Goal: Book appointment/travel/reservation

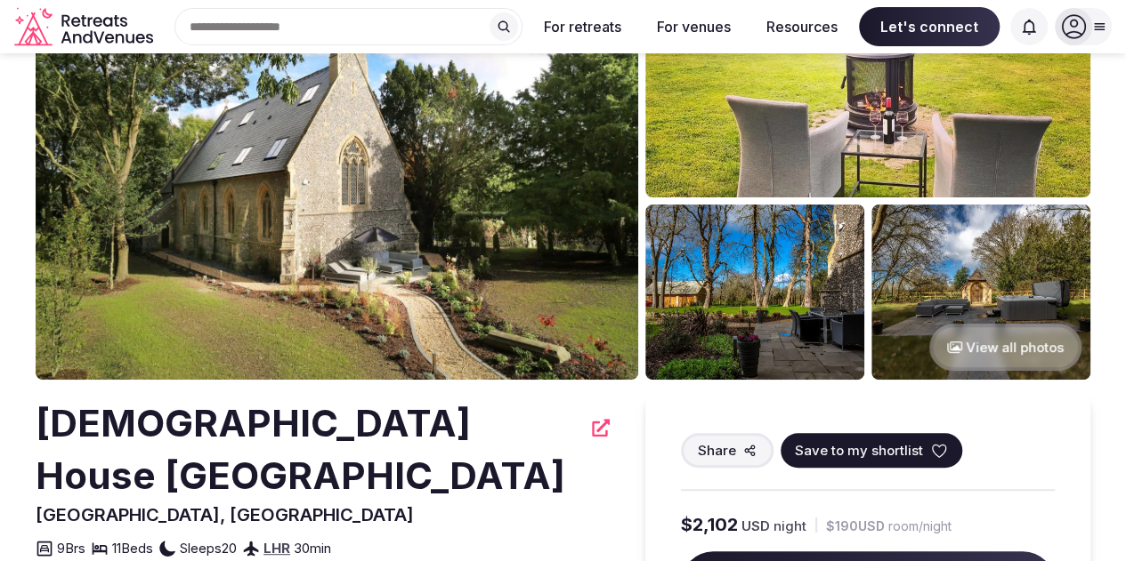
scroll to position [142, 0]
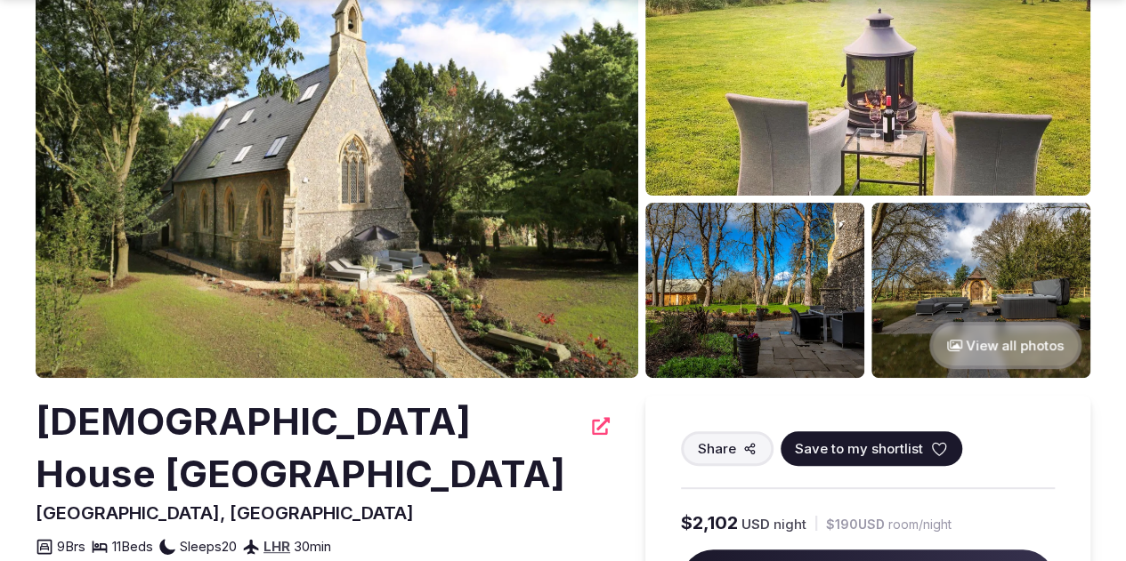
click at [1007, 352] on button "View all photos" at bounding box center [1005, 345] width 152 height 47
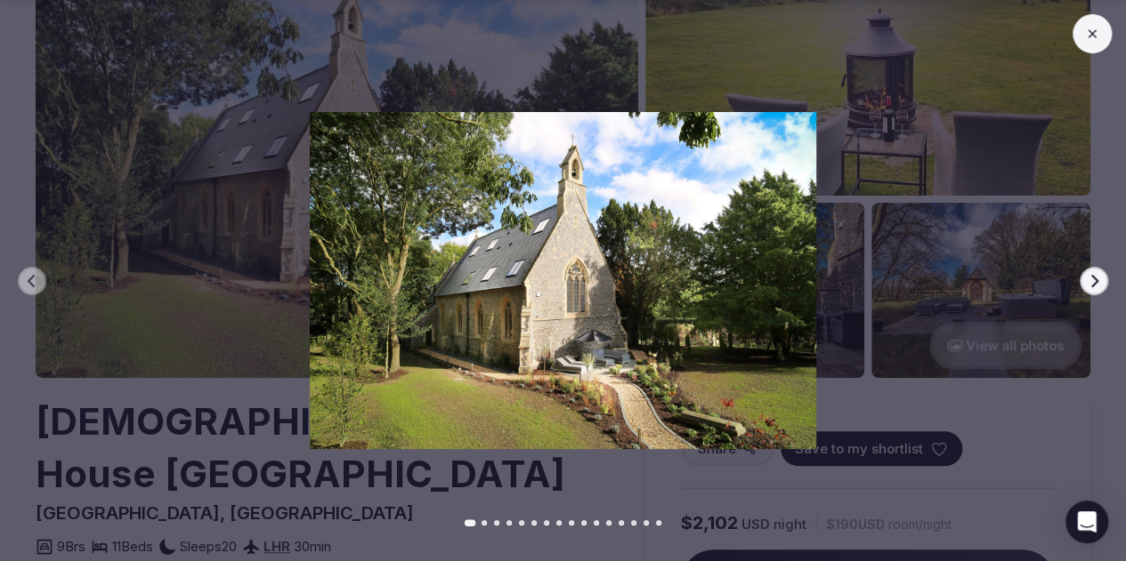
click at [1096, 277] on icon "button" at bounding box center [1093, 281] width 14 height 14
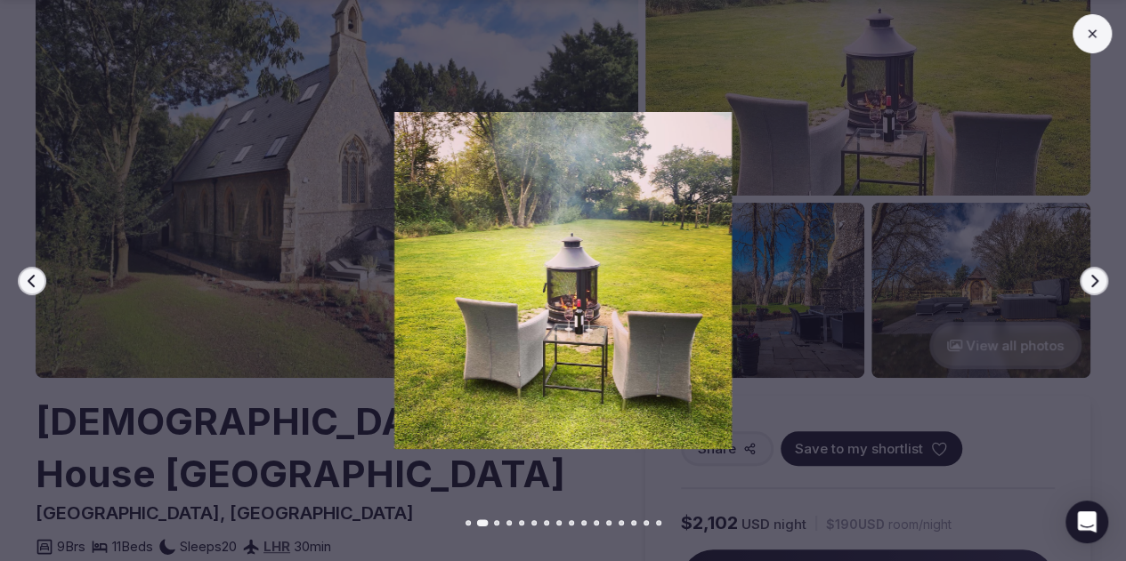
click at [1096, 277] on icon "button" at bounding box center [1093, 281] width 14 height 14
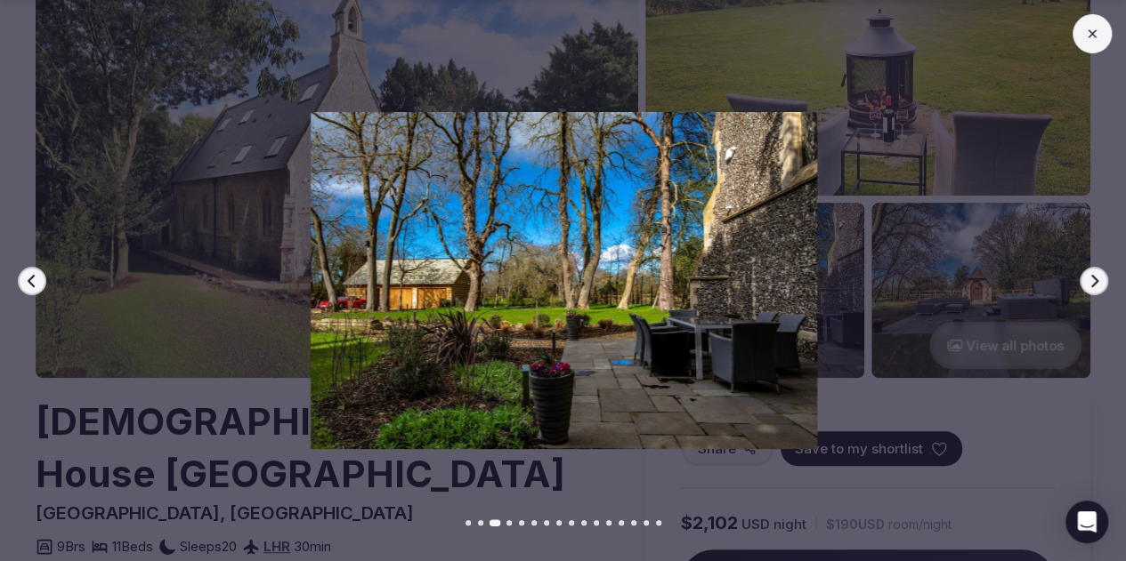
click at [1096, 277] on icon "button" at bounding box center [1093, 281] width 14 height 14
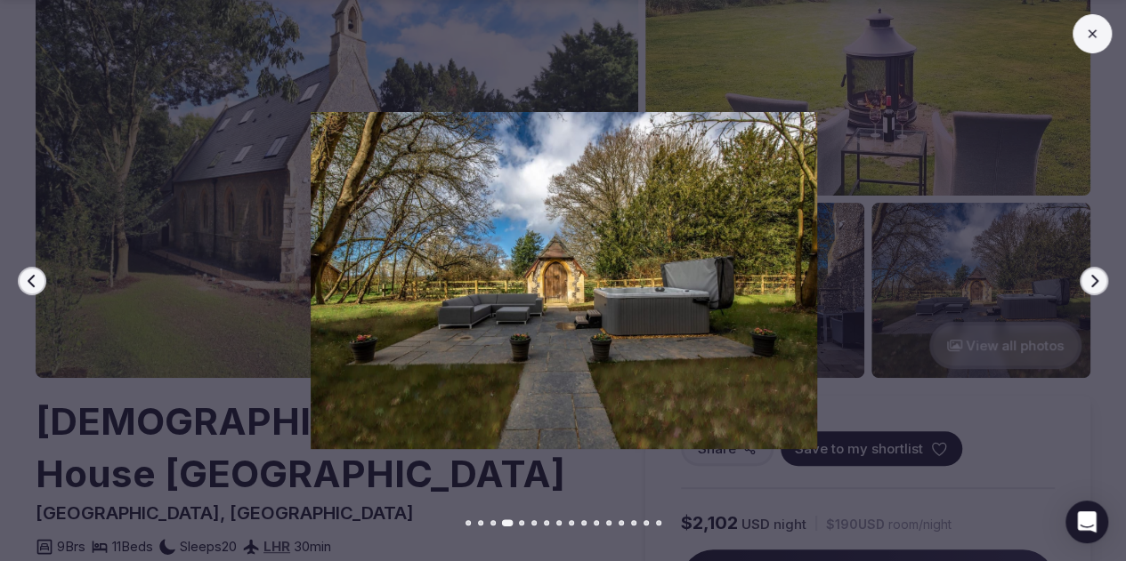
click at [1096, 277] on icon "button" at bounding box center [1093, 281] width 14 height 14
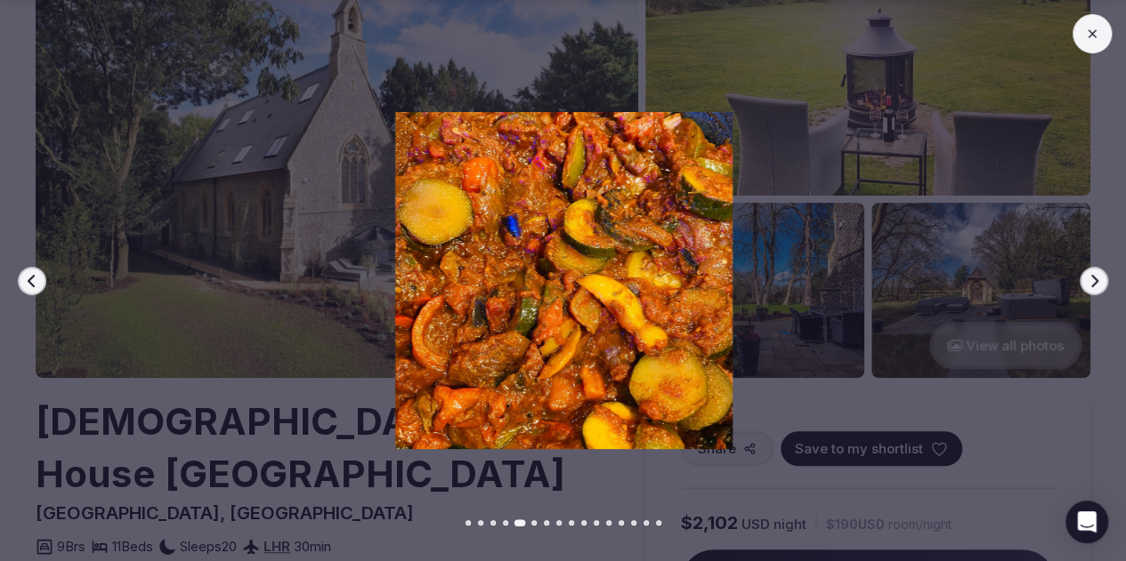
click at [1096, 277] on icon "button" at bounding box center [1093, 281] width 14 height 14
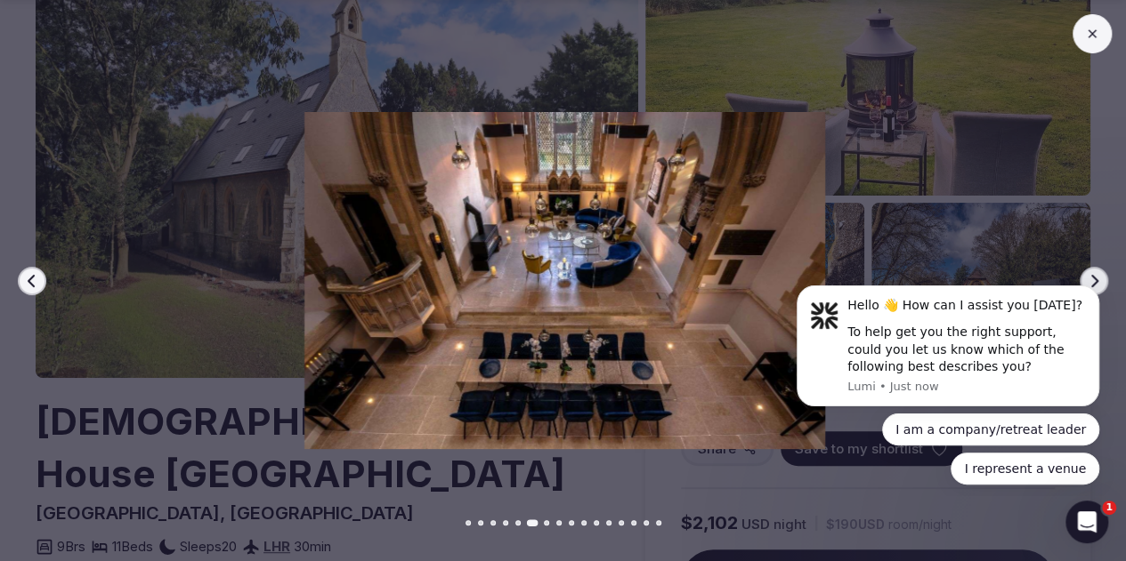
scroll to position [0, 0]
click at [1088, 277] on html "Hello 👋 How can I assist you [DATE]? To help get you the right support, could y…" at bounding box center [948, 383] width 356 height 224
click at [1101, 277] on html "Hello 👋 How can I assist you [DATE]? To help get you the right support, could y…" at bounding box center [948, 383] width 356 height 224
click at [1081, 277] on html "Hello 👋 How can I assist you [DATE]? To help get you the right support, could y…" at bounding box center [948, 383] width 356 height 224
click at [1089, 516] on icon "Open Intercom Messenger" at bounding box center [1084, 519] width 29 height 29
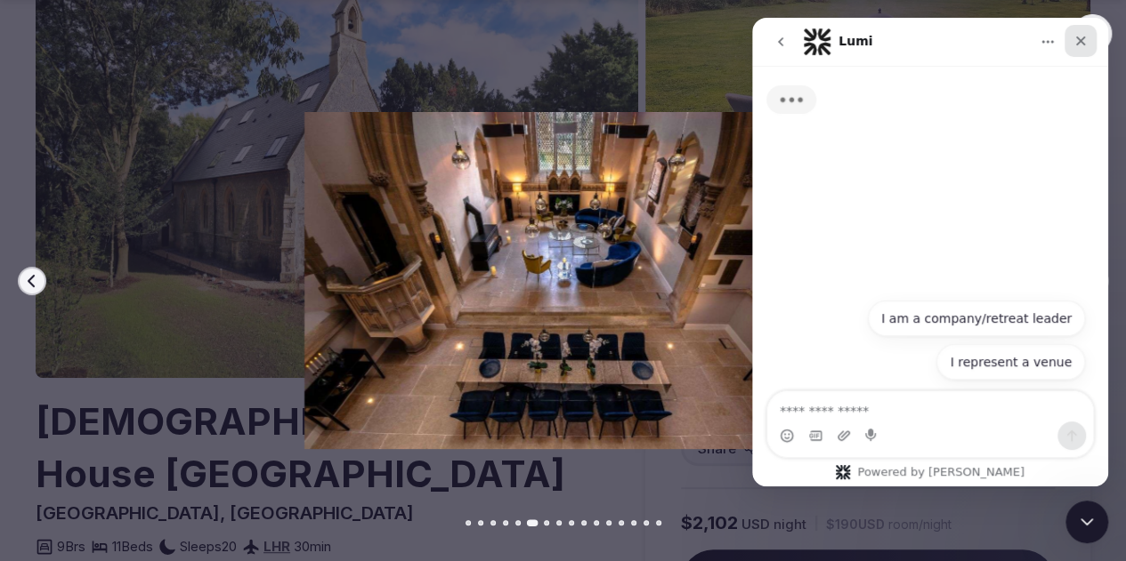
click at [1081, 40] on icon "Close" at bounding box center [1080, 41] width 14 height 14
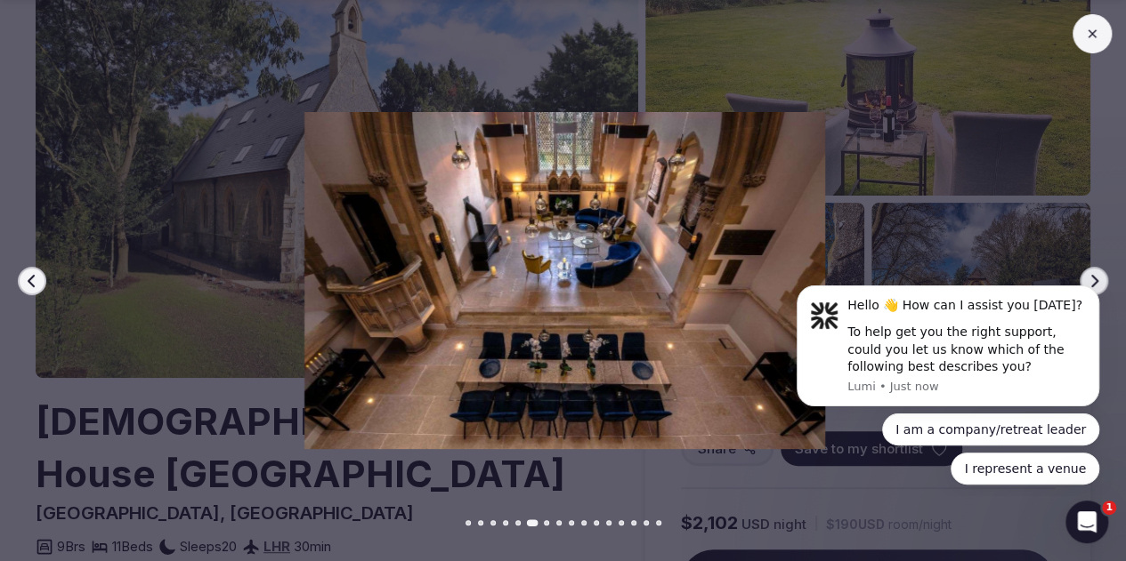
click at [1086, 272] on html "Hello 👋 How can I assist you [DATE]? To help get you the right support, could y…" at bounding box center [948, 383] width 356 height 224
click at [658, 232] on img at bounding box center [565, 280] width 788 height 337
click at [1003, 351] on div "To help get you the right support, could you let us know which of the following…" at bounding box center [966, 350] width 238 height 52
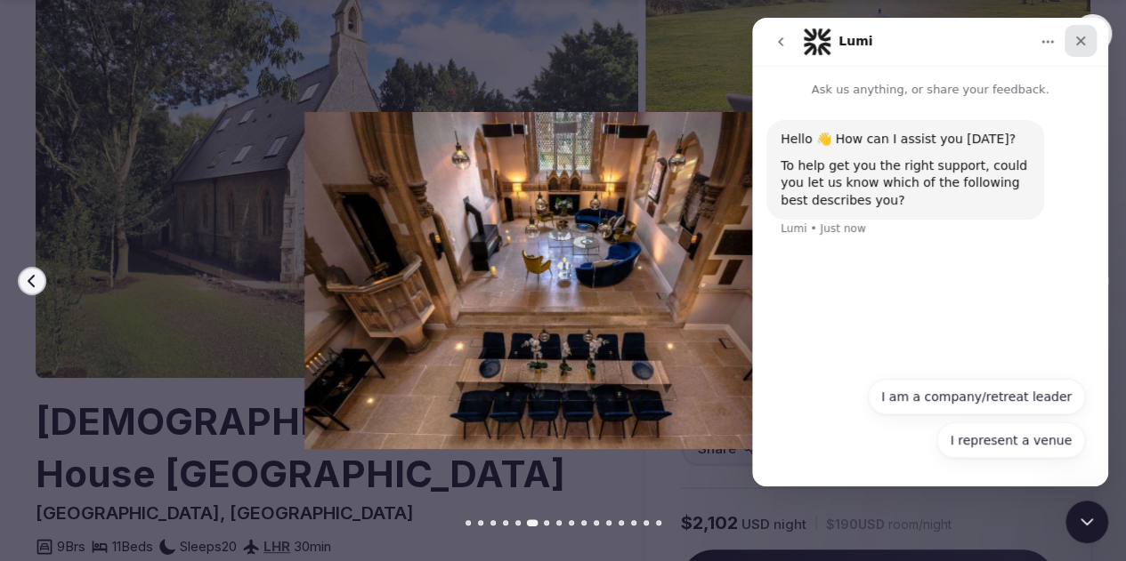
click at [1081, 44] on icon "Close" at bounding box center [1080, 41] width 14 height 14
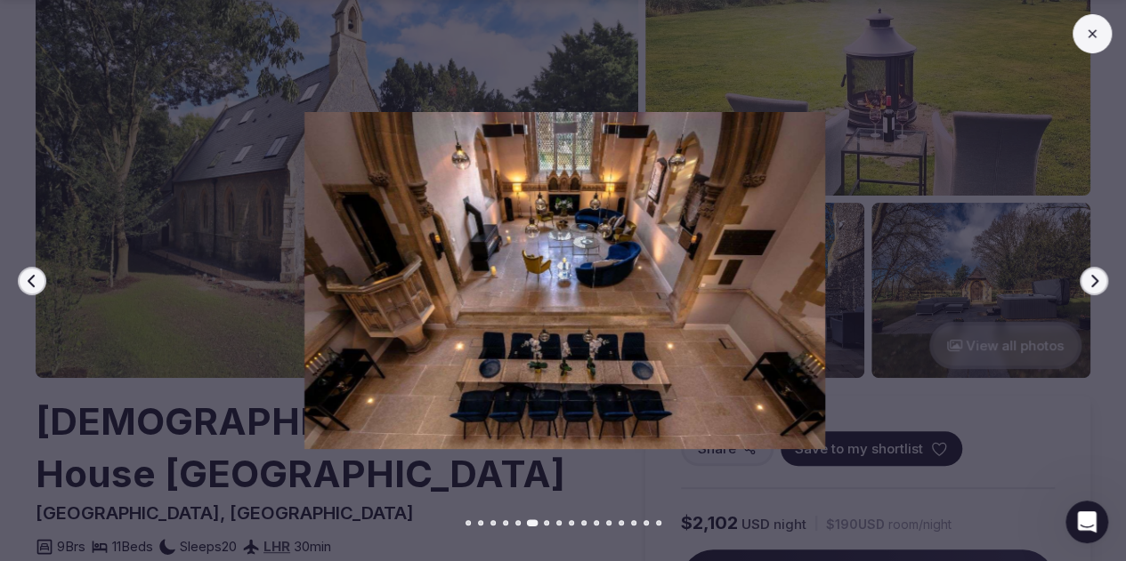
click at [1087, 280] on icon "button" at bounding box center [1093, 281] width 14 height 14
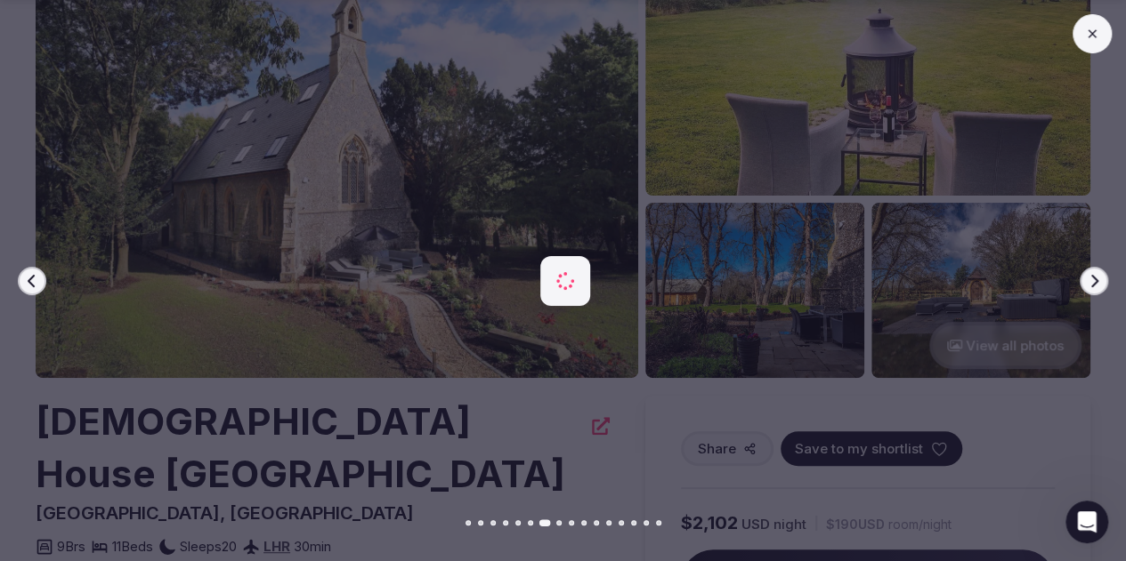
click at [1087, 280] on icon "button" at bounding box center [1093, 281] width 14 height 14
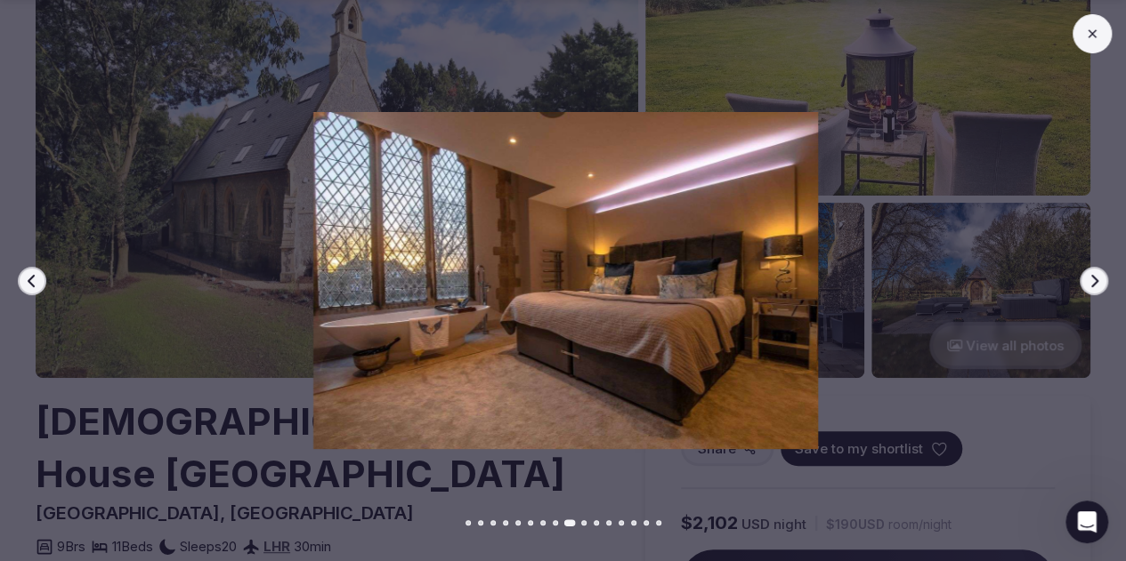
click at [1087, 280] on icon "button" at bounding box center [1093, 281] width 14 height 14
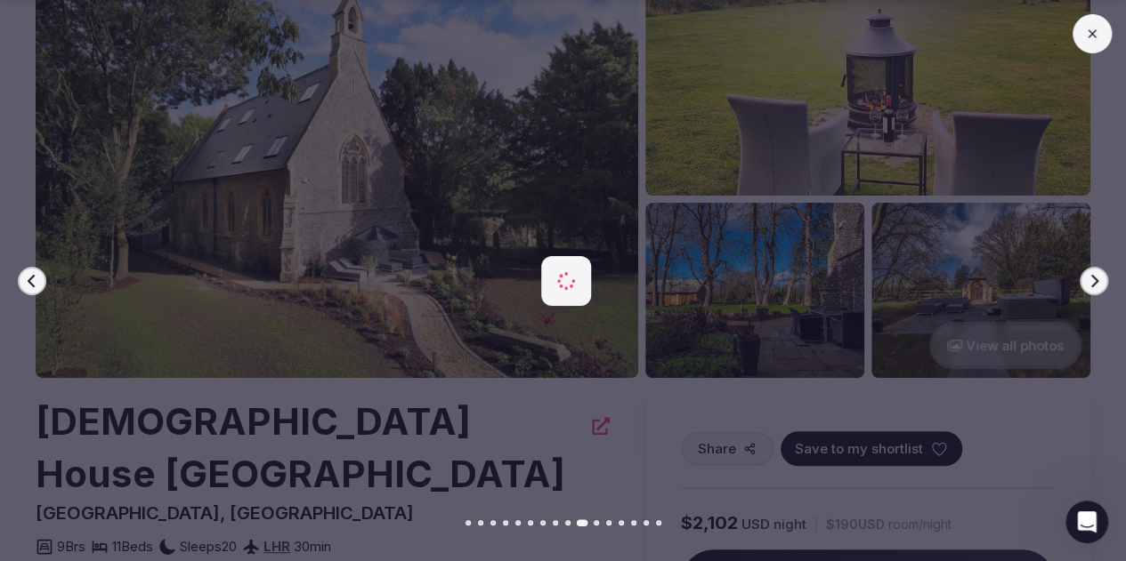
click at [1087, 280] on icon "button" at bounding box center [1093, 281] width 14 height 14
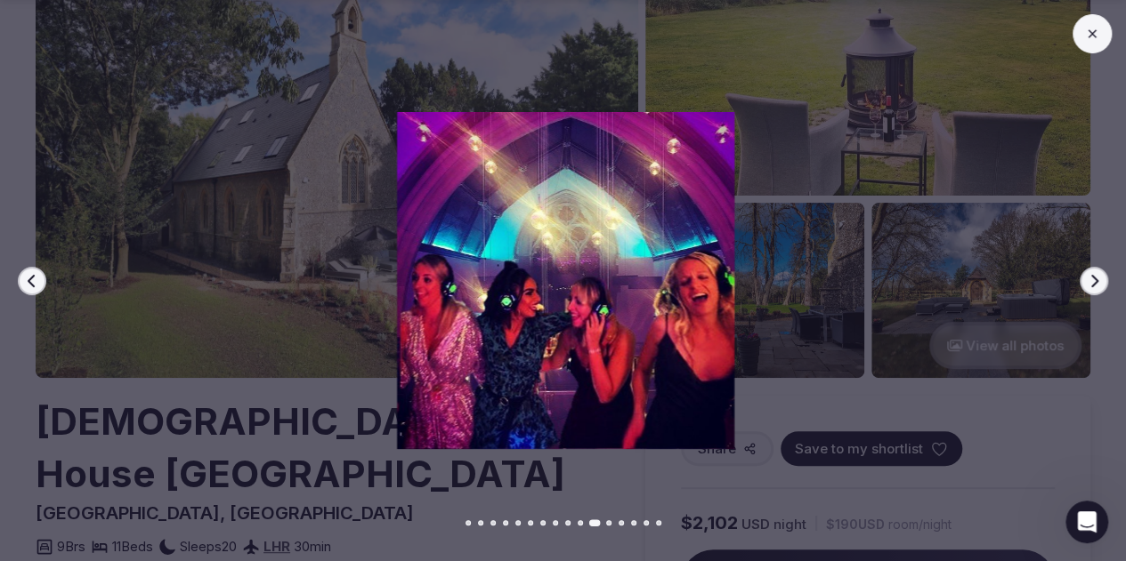
click at [1087, 280] on icon "button" at bounding box center [1093, 281] width 14 height 14
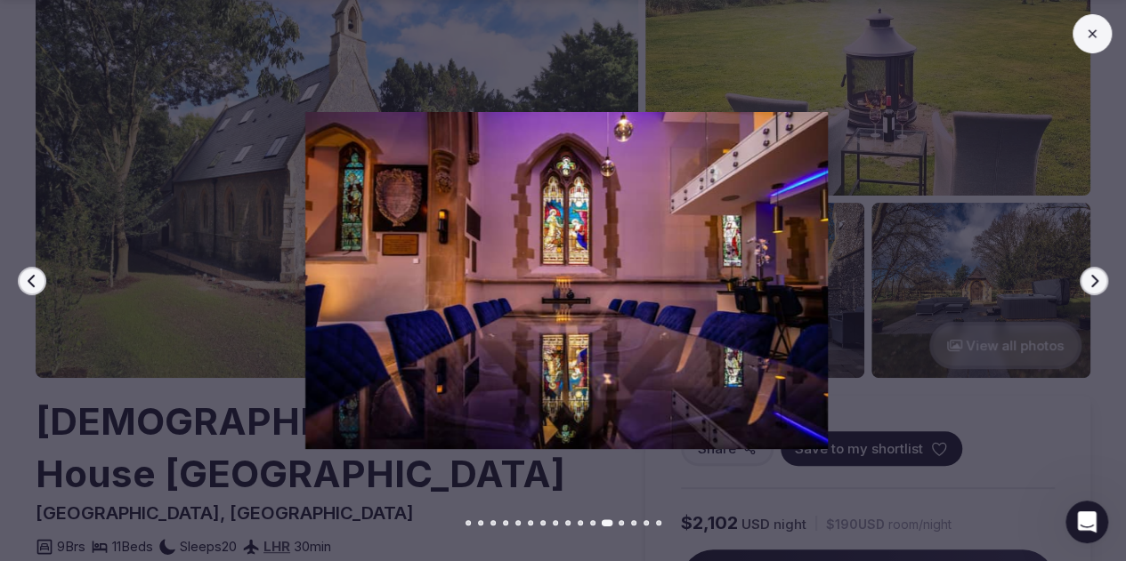
click at [1087, 280] on icon "button" at bounding box center [1093, 281] width 14 height 14
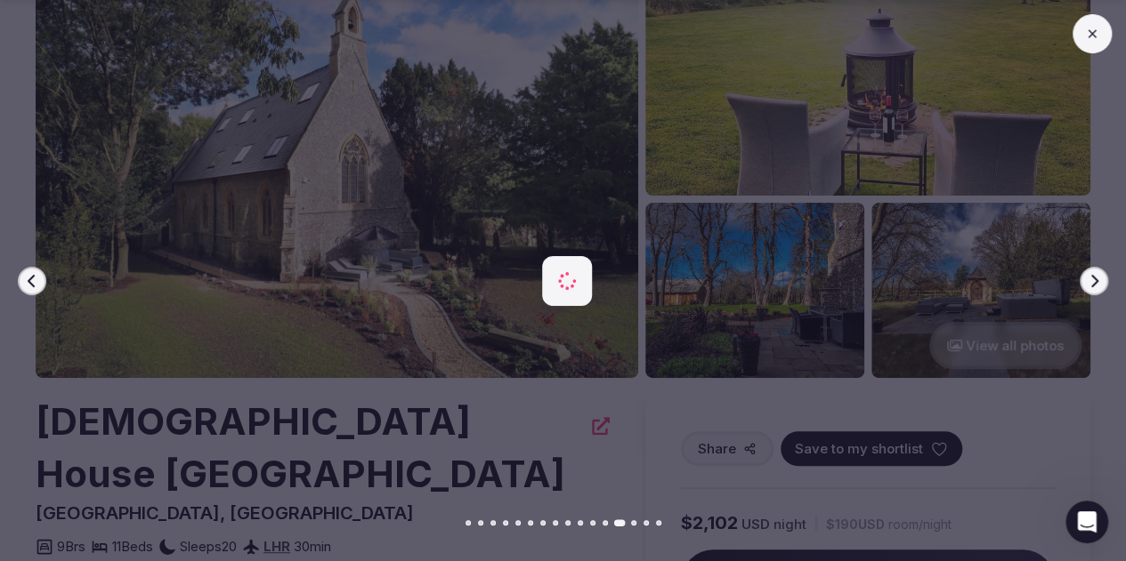
click at [1087, 280] on icon "button" at bounding box center [1093, 281] width 14 height 14
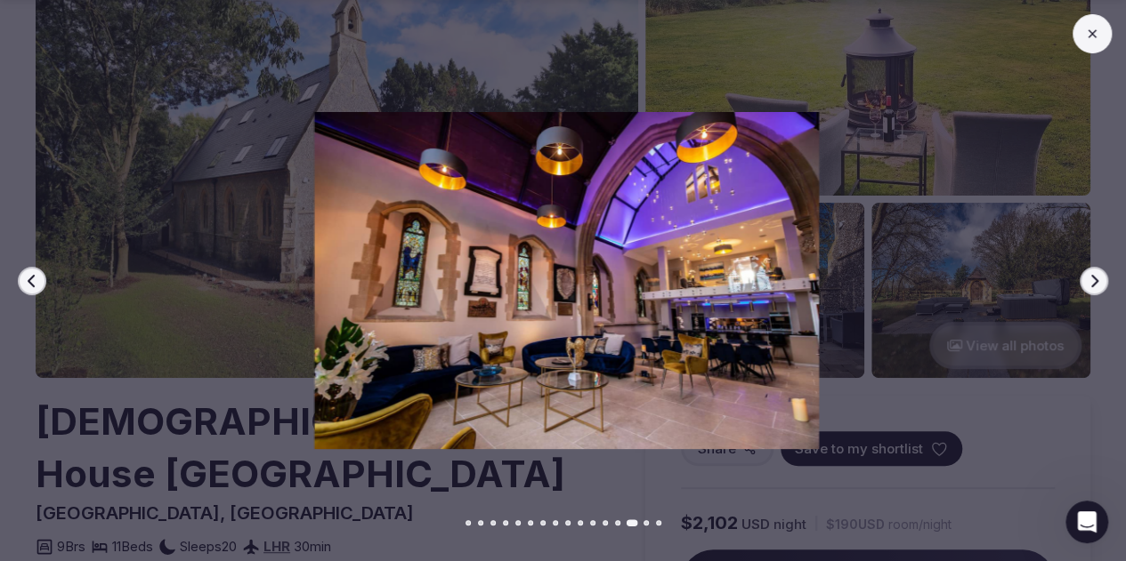
click at [1087, 280] on icon "button" at bounding box center [1093, 281] width 14 height 14
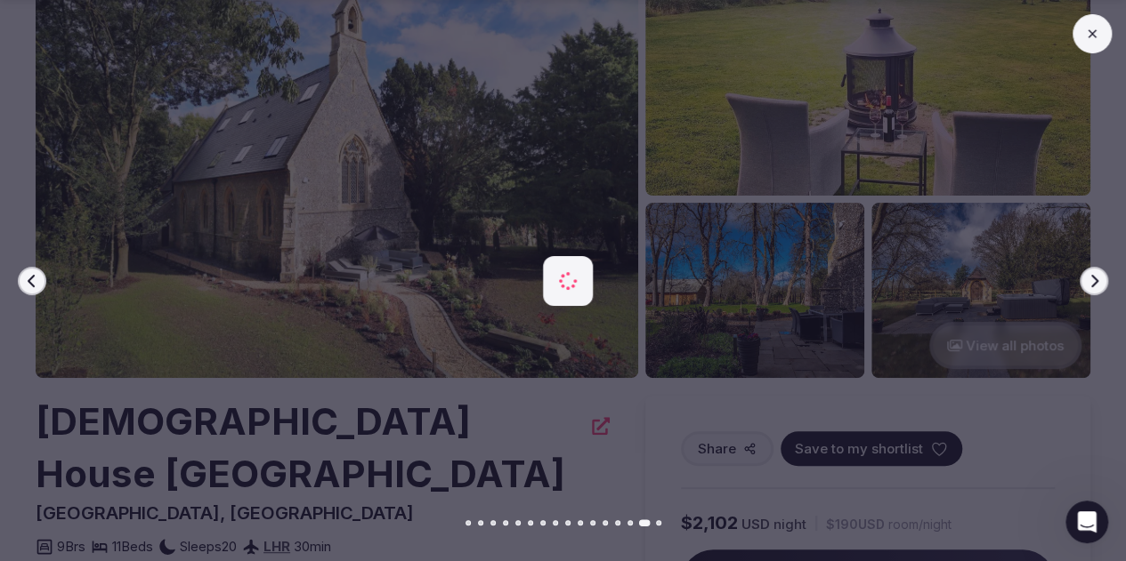
click at [1087, 280] on icon "button" at bounding box center [1093, 281] width 14 height 14
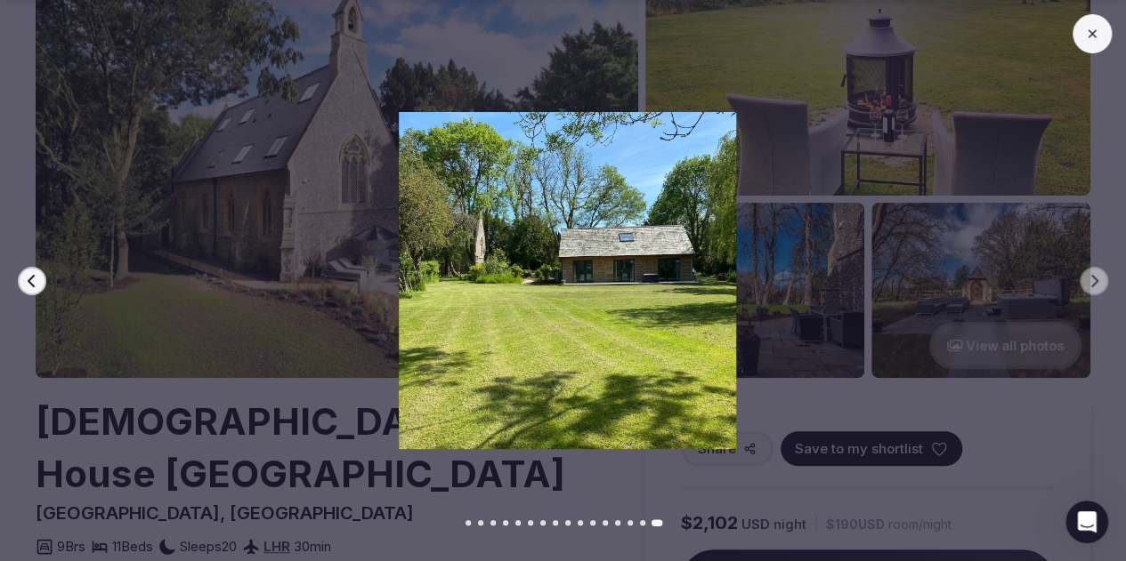
click at [1094, 14] on button at bounding box center [1091, 33] width 39 height 39
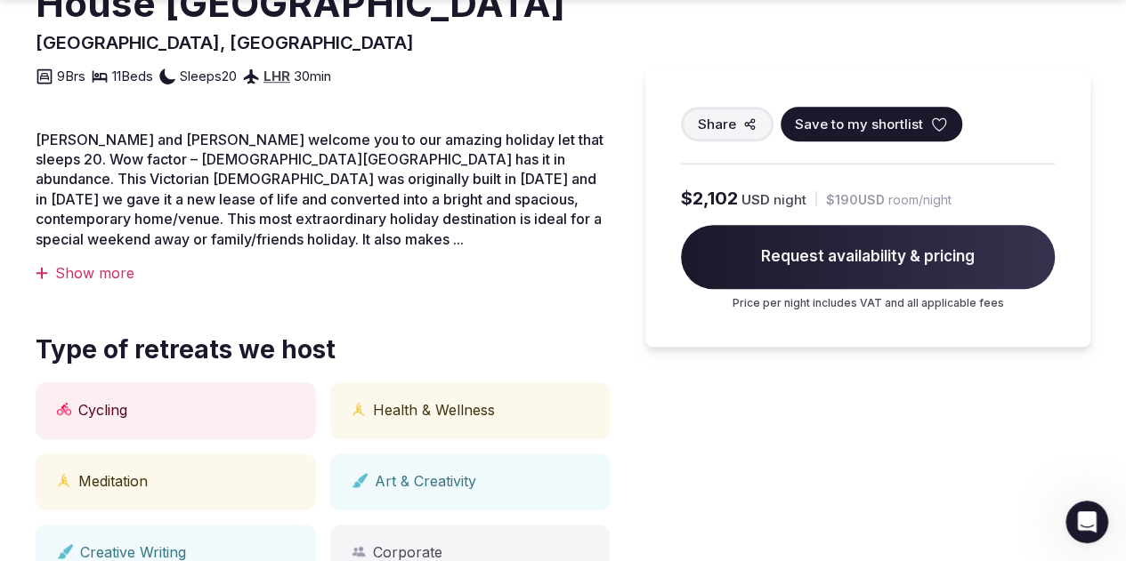
scroll to position [614, 0]
click at [862, 281] on span "Request availability & pricing" at bounding box center [868, 257] width 374 height 64
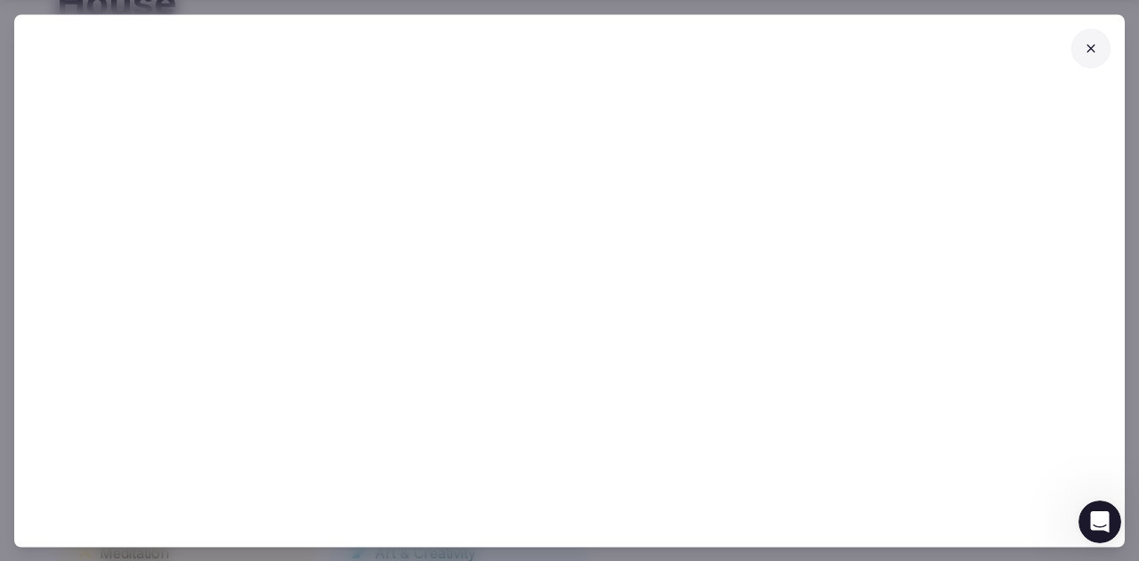
click at [1091, 47] on icon at bounding box center [1091, 48] width 14 height 14
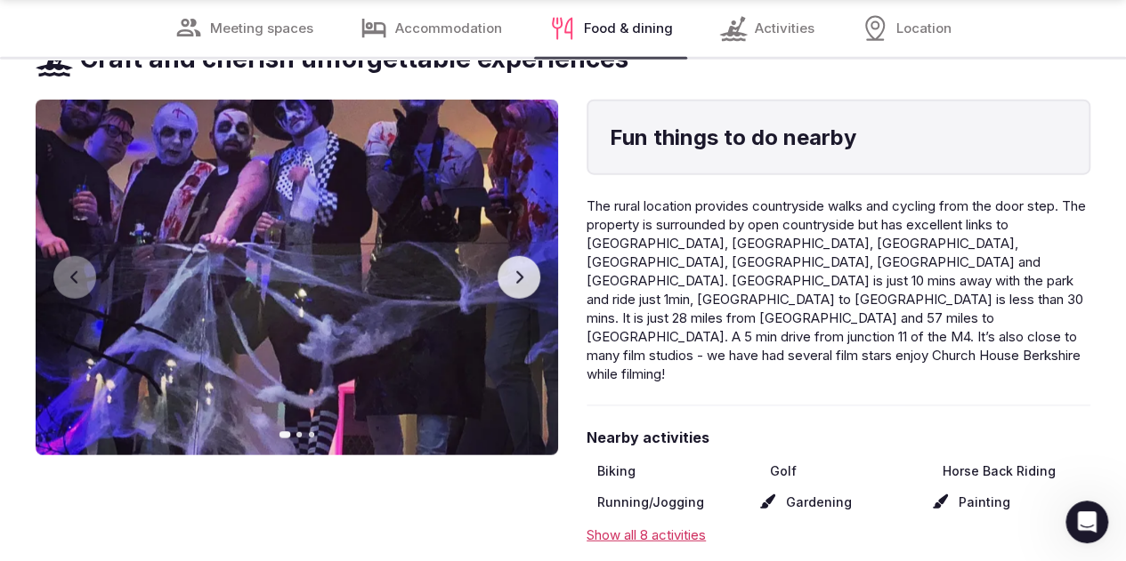
scroll to position [5447, 0]
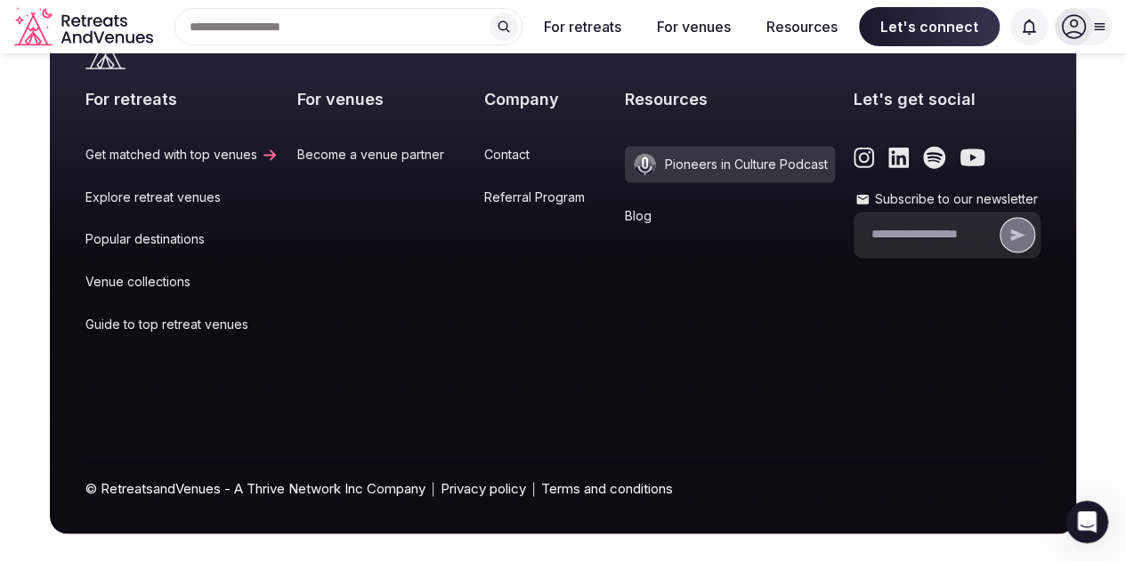
scroll to position [7929, 0]
